Goal: Task Accomplishment & Management: Manage account settings

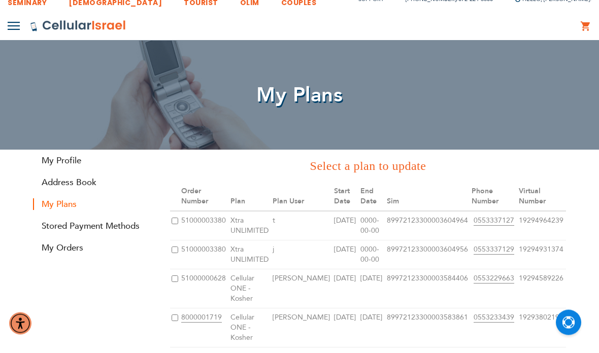
scroll to position [12, 0]
click at [175, 218] on input "checkbox" at bounding box center [174, 221] width 7 height 7
checkbox input "true"
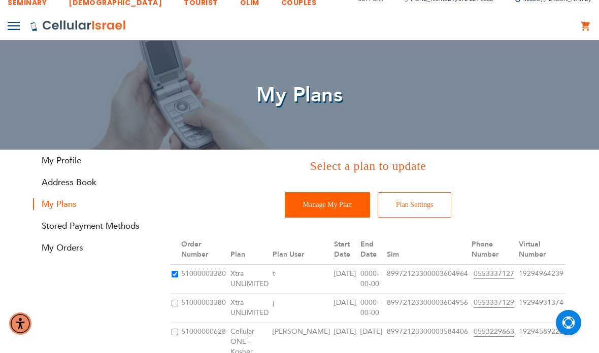
click at [325, 211] on input "Manage My Plan" at bounding box center [327, 204] width 85 height 25
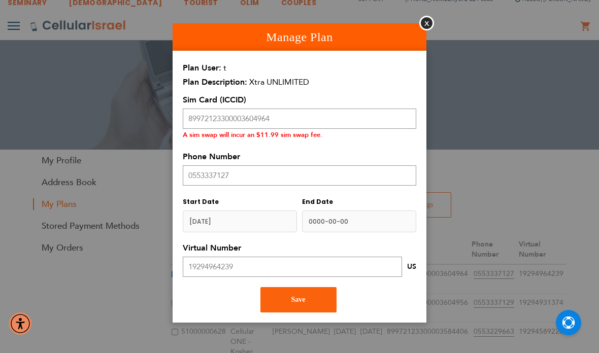
click at [351, 219] on input "name" at bounding box center [359, 222] width 114 height 22
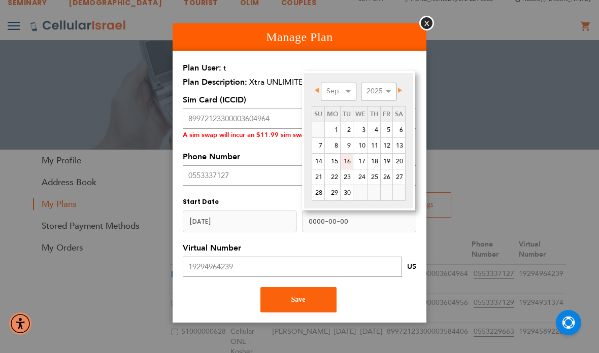
click at [348, 161] on link "16" at bounding box center [346, 161] width 12 height 15
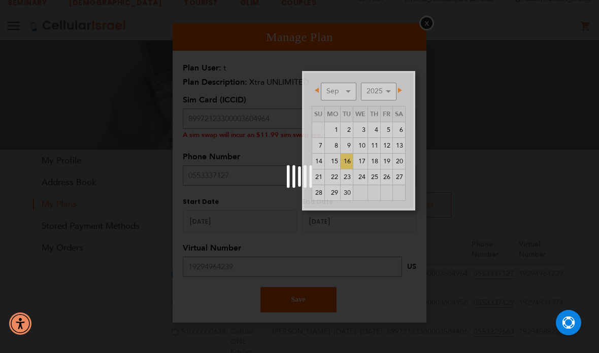
scroll to position [53, 0]
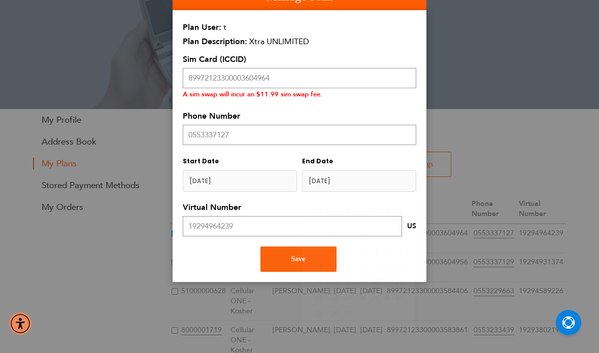
click at [350, 188] on input "name" at bounding box center [359, 181] width 114 height 22
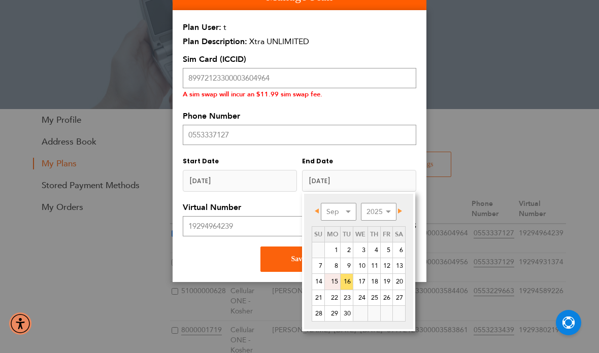
drag, startPoint x: 333, startPoint y: 283, endPoint x: 320, endPoint y: 176, distance: 107.8
click at [333, 283] on link "15" at bounding box center [332, 281] width 15 height 15
type input "2025-09-16"
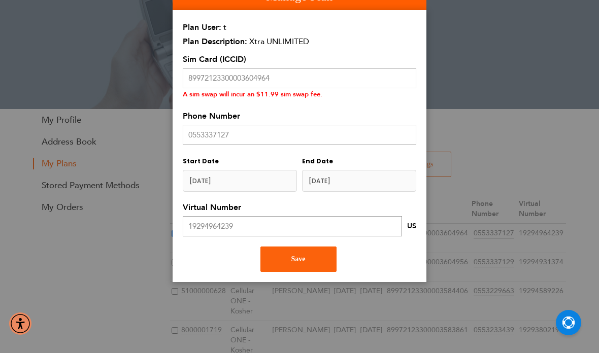
click at [331, 187] on input "name" at bounding box center [359, 181] width 114 height 22
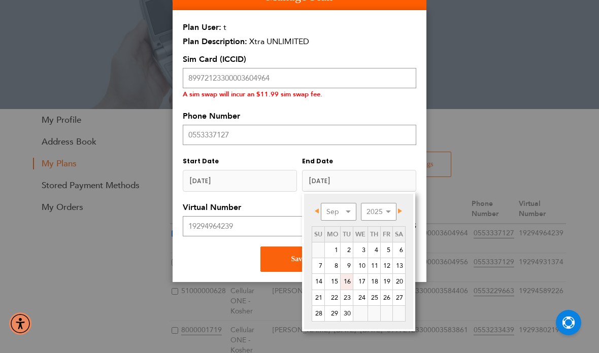
click at [348, 282] on link "16" at bounding box center [346, 281] width 12 height 15
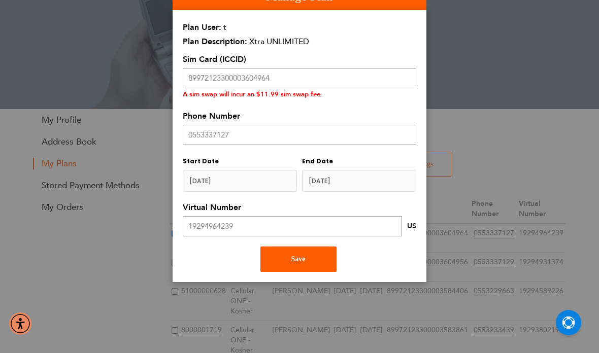
click at [315, 260] on button "Save" at bounding box center [298, 259] width 76 height 25
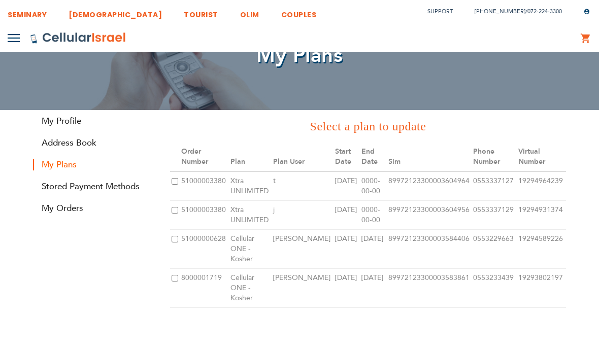
click at [313, 269] on td "[PERSON_NAME]" at bounding box center [301, 288] width 61 height 39
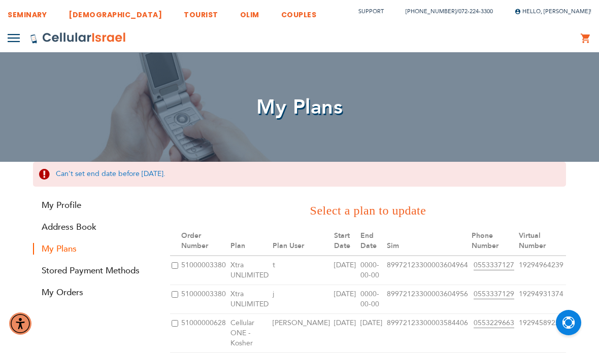
click at [178, 260] on td at bounding box center [175, 270] width 10 height 29
click at [176, 262] on input "checkbox" at bounding box center [174, 265] width 7 height 7
checkbox input "true"
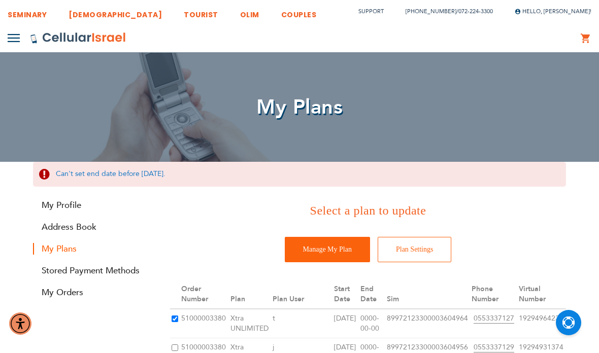
click at [180, 338] on td at bounding box center [175, 352] width 10 height 29
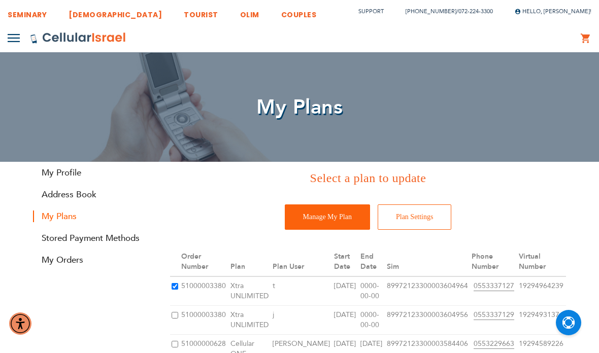
click at [177, 312] on input "checkbox" at bounding box center [174, 315] width 7 height 7
checkbox input "true"
click at [176, 283] on input "checkbox" at bounding box center [174, 286] width 7 height 7
checkbox input "true"
checkbox input "false"
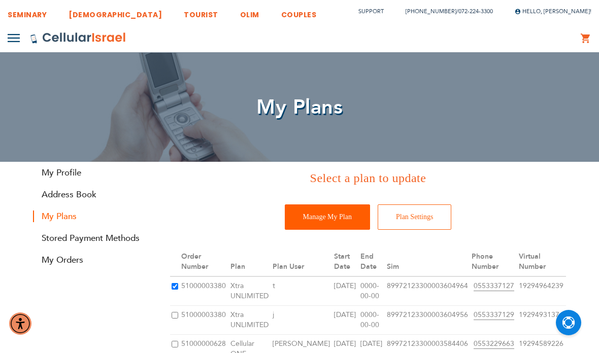
click at [315, 223] on input "Manage My Plan" at bounding box center [327, 216] width 85 height 25
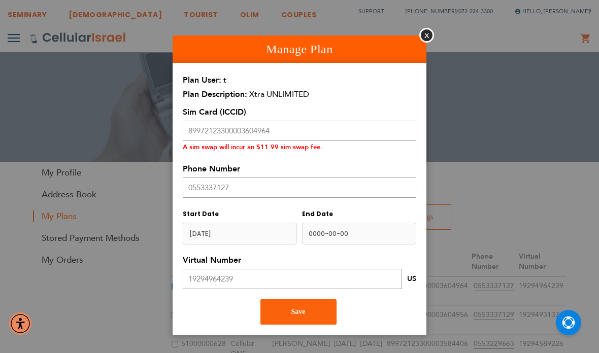
click at [338, 231] on input "name" at bounding box center [359, 234] width 114 height 22
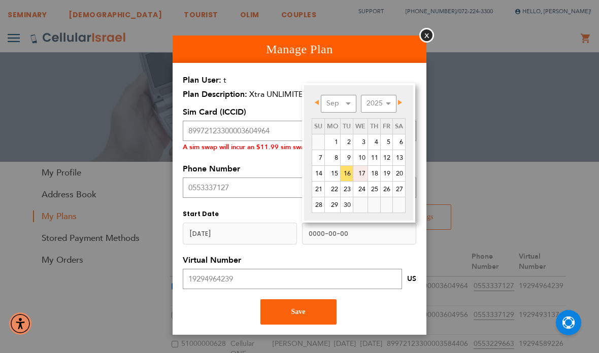
click at [361, 175] on link "17" at bounding box center [360, 173] width 14 height 15
type input "2025-09-17"
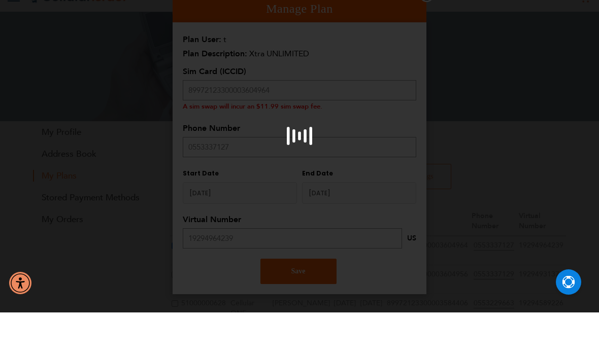
scroll to position [41, 0]
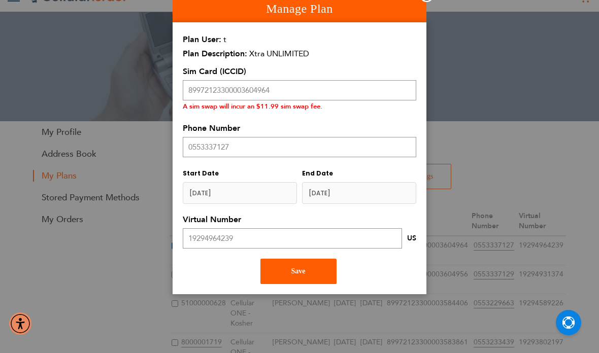
click at [308, 273] on button "Save" at bounding box center [298, 271] width 76 height 25
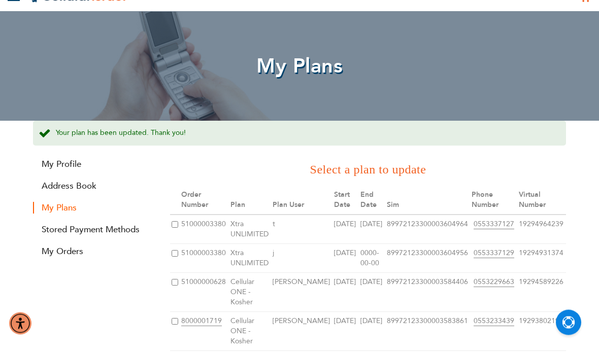
scroll to position [42, 0]
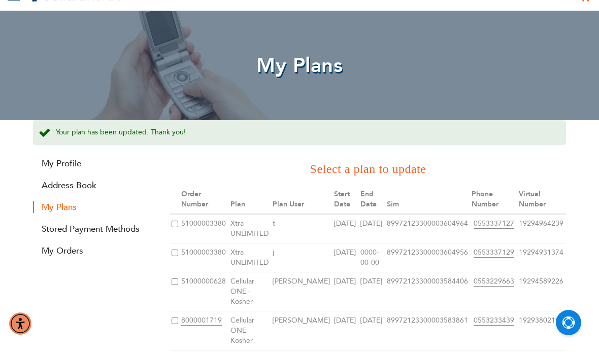
click at [178, 250] on input "checkbox" at bounding box center [174, 253] width 7 height 7
checkbox input "true"
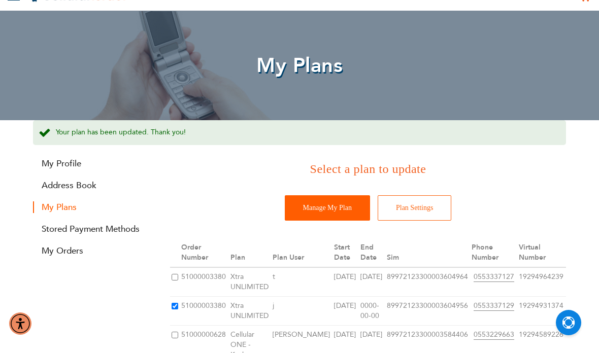
click at [322, 211] on input "Manage My Plan" at bounding box center [327, 207] width 85 height 25
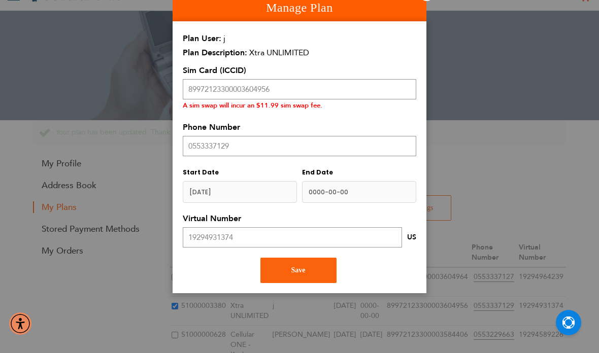
click at [338, 189] on input "name" at bounding box center [359, 192] width 114 height 22
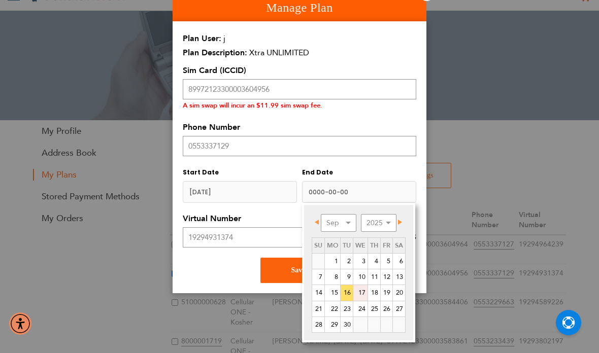
click at [363, 292] on link "17" at bounding box center [360, 292] width 14 height 15
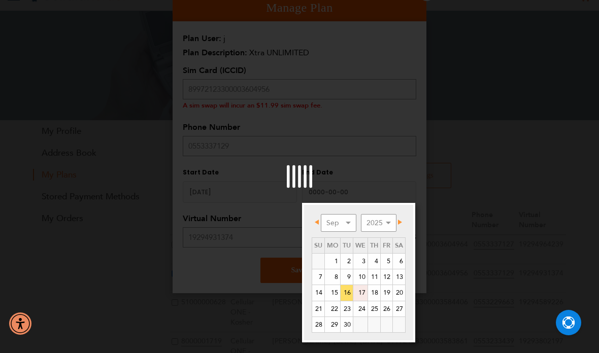
type input "2025-09-17"
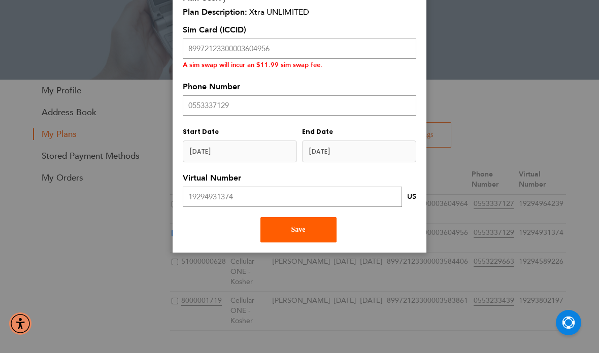
click at [302, 230] on span "Save" at bounding box center [298, 230] width 14 height 8
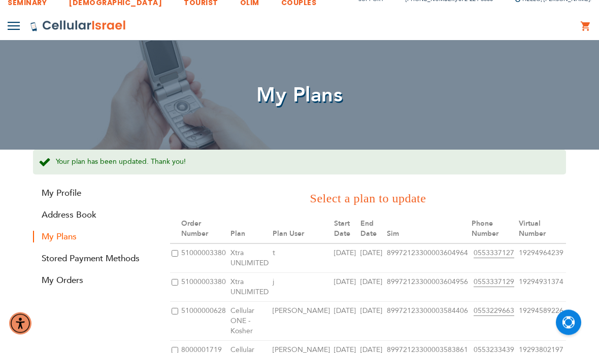
scroll to position [12, 0]
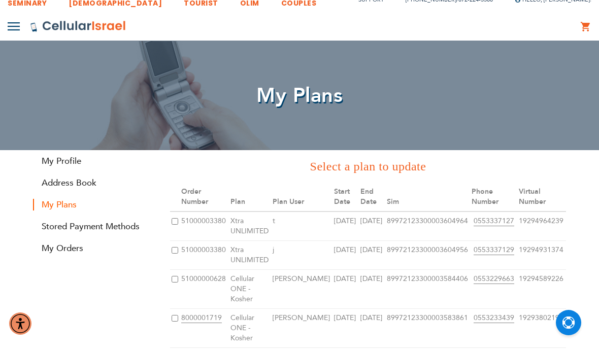
click at [178, 218] on input "checkbox" at bounding box center [174, 221] width 7 height 7
checkbox input "true"
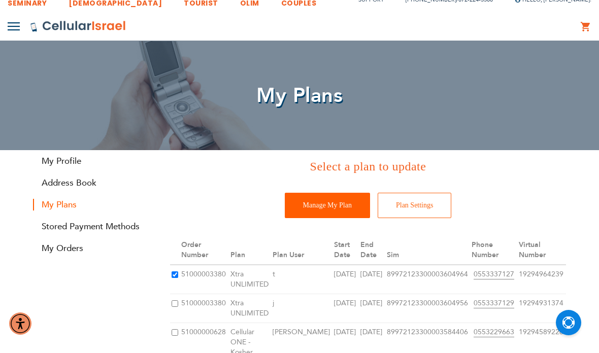
click at [345, 207] on input "Manage My Plan" at bounding box center [327, 205] width 85 height 25
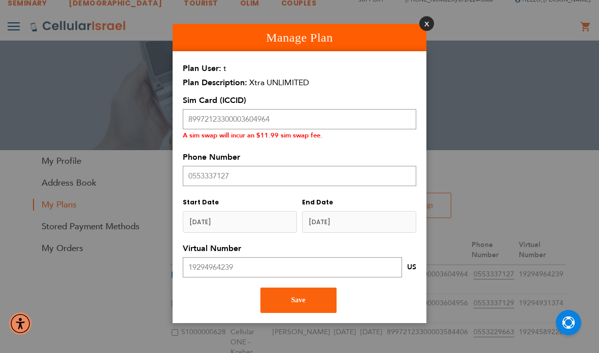
click at [426, 24] on button "Close" at bounding box center [426, 23] width 15 height 15
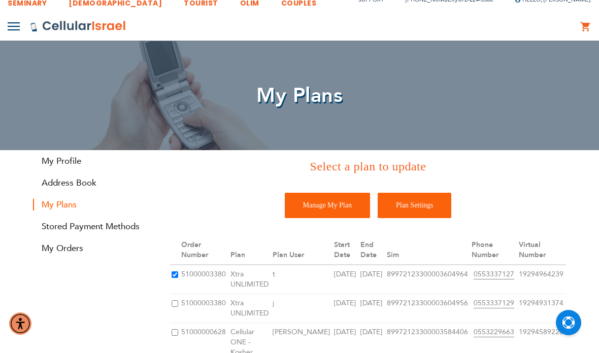
click at [420, 211] on input "Plan Settings" at bounding box center [414, 205] width 74 height 25
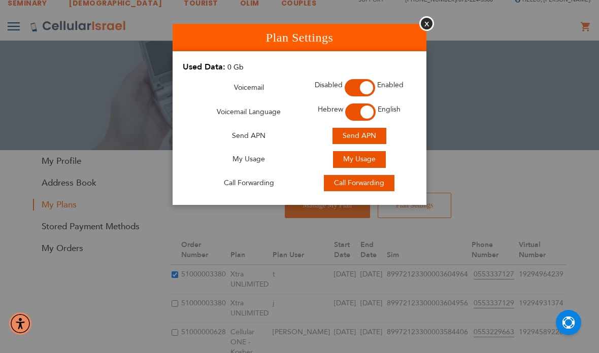
click at [369, 182] on span "Call Forwarding" at bounding box center [359, 183] width 50 height 10
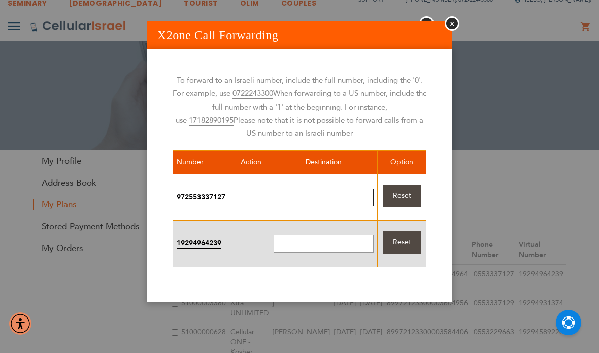
click at [346, 201] on input "text" at bounding box center [323, 198] width 100 height 18
type input "19179944024"
click at [399, 200] on span "Reset" at bounding box center [402, 196] width 18 height 10
click at [357, 195] on input "text" at bounding box center [323, 198] width 100 height 18
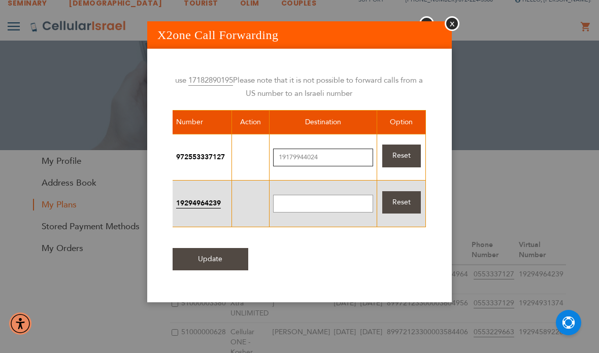
scroll to position [40, 1]
type input "19179944024"
click at [215, 265] on input "Update" at bounding box center [210, 259] width 76 height 23
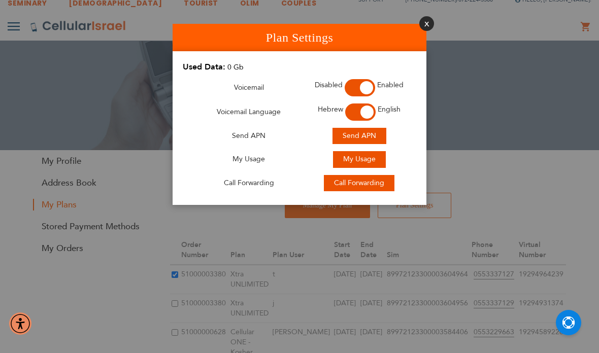
click at [425, 26] on button "Close" at bounding box center [426, 23] width 15 height 15
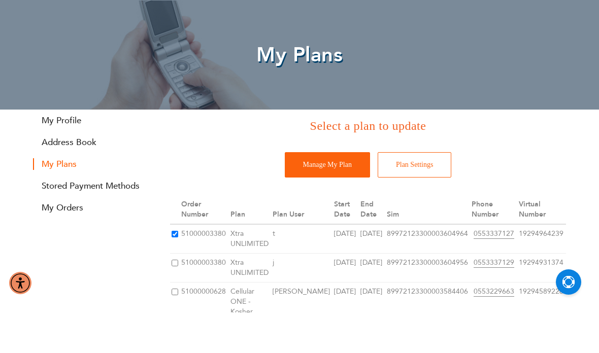
scroll to position [52, 0]
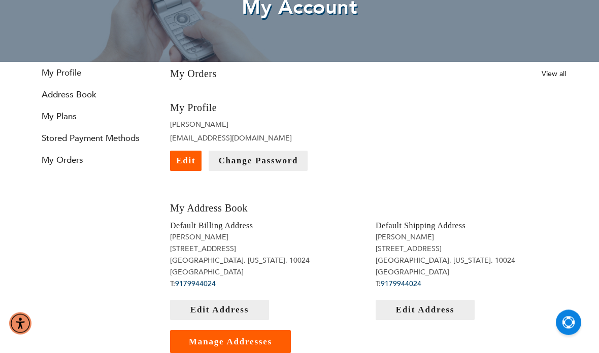
scroll to position [100, 0]
click at [61, 119] on link "My Plans" at bounding box center [94, 117] width 122 height 12
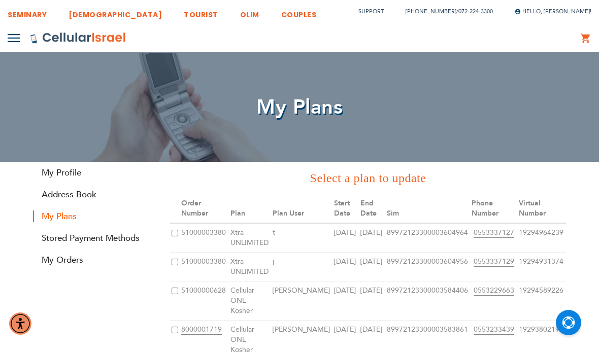
click at [175, 230] on input "checkbox" at bounding box center [174, 233] width 7 height 7
checkbox input "true"
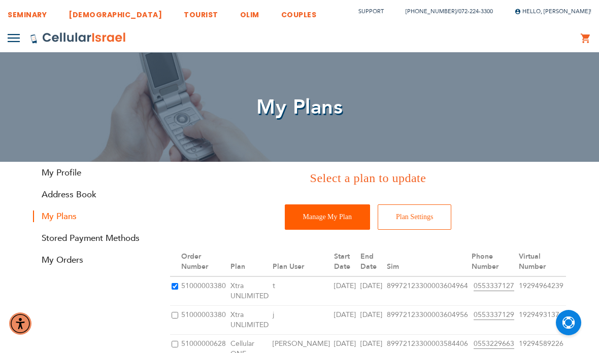
click at [314, 226] on input "Manage My Plan" at bounding box center [327, 216] width 85 height 25
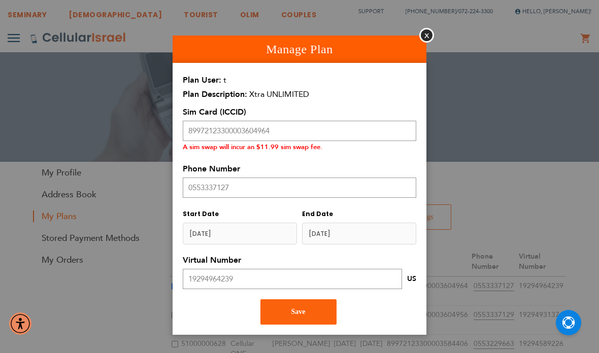
click at [356, 233] on input "name" at bounding box center [359, 234] width 114 height 22
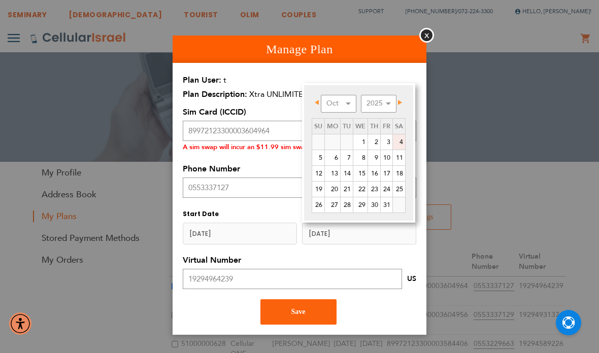
drag, startPoint x: 404, startPoint y: 146, endPoint x: 339, endPoint y: 150, distance: 65.1
click at [404, 146] on link "4" at bounding box center [399, 141] width 12 height 15
type input "2025-10-04"
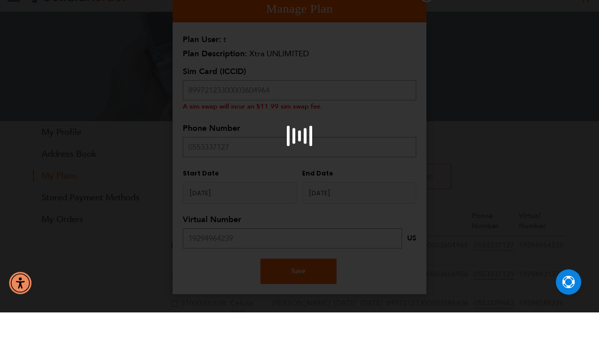
scroll to position [41, 0]
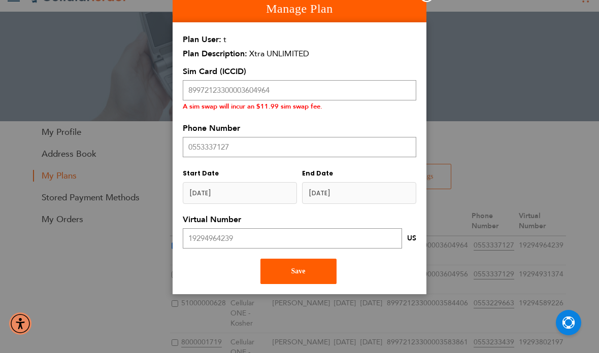
click at [283, 273] on button "Save" at bounding box center [298, 271] width 76 height 25
click at [295, 275] on span "Save" at bounding box center [298, 271] width 14 height 8
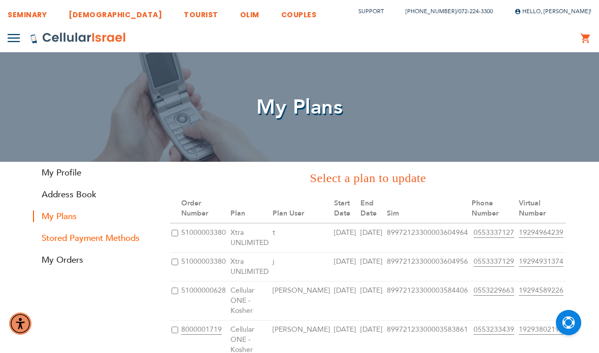
click at [111, 238] on link "Stored Payment Methods" at bounding box center [94, 238] width 122 height 12
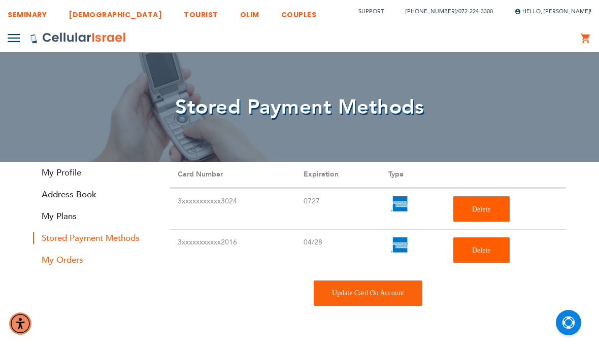
click at [77, 264] on link "My Orders" at bounding box center [94, 260] width 122 height 12
click at [68, 260] on link "My Orders" at bounding box center [94, 260] width 122 height 12
